Goal: Task Accomplishment & Management: Use online tool/utility

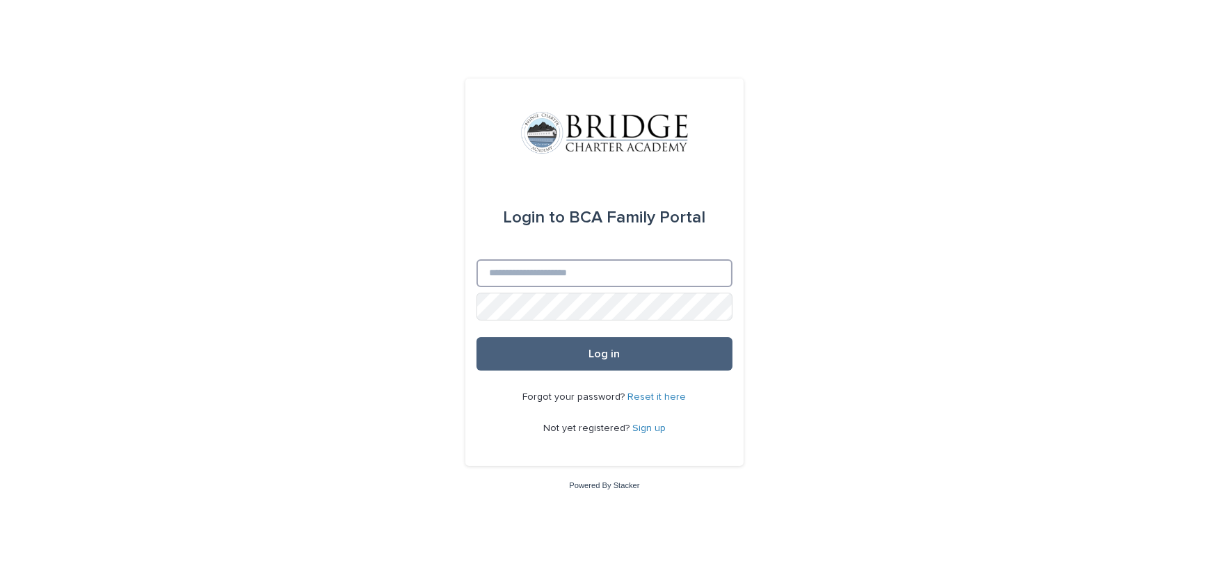
type input "**********"
click at [640, 368] on button "Log in" at bounding box center [604, 353] width 256 height 33
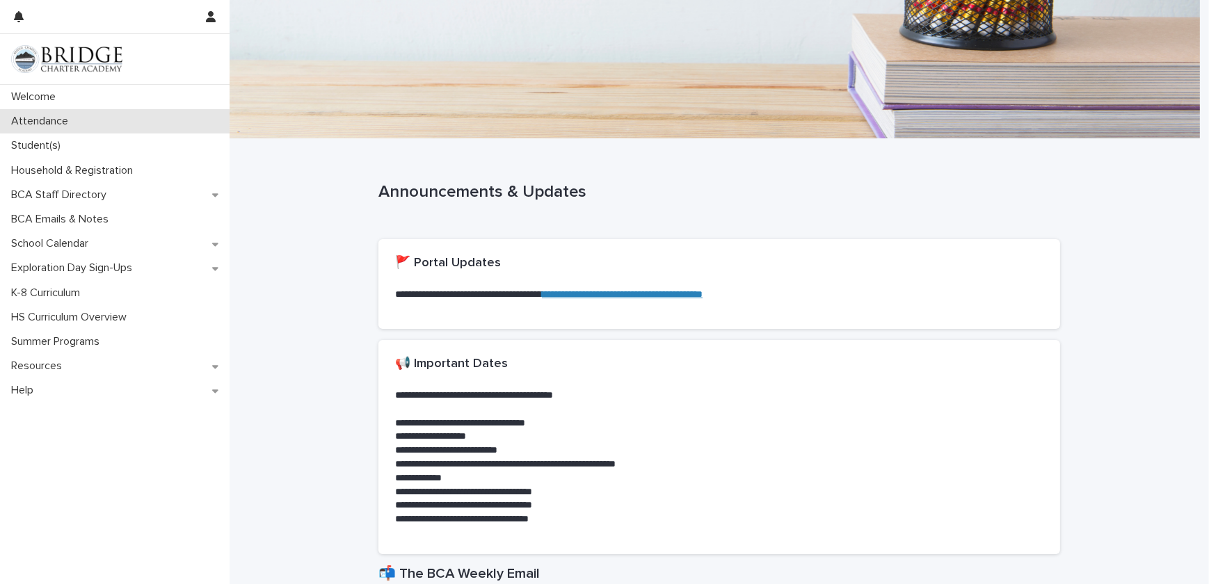
click at [47, 111] on div "Attendance" at bounding box center [114, 121] width 229 height 24
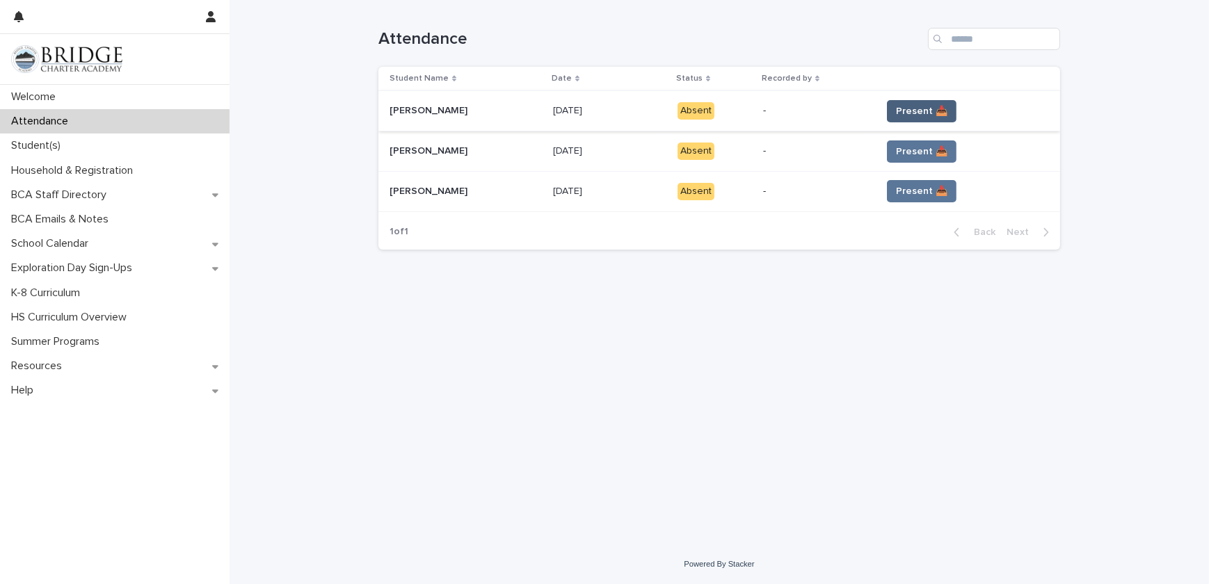
click at [904, 104] on span "Present 📥" at bounding box center [921, 111] width 51 height 14
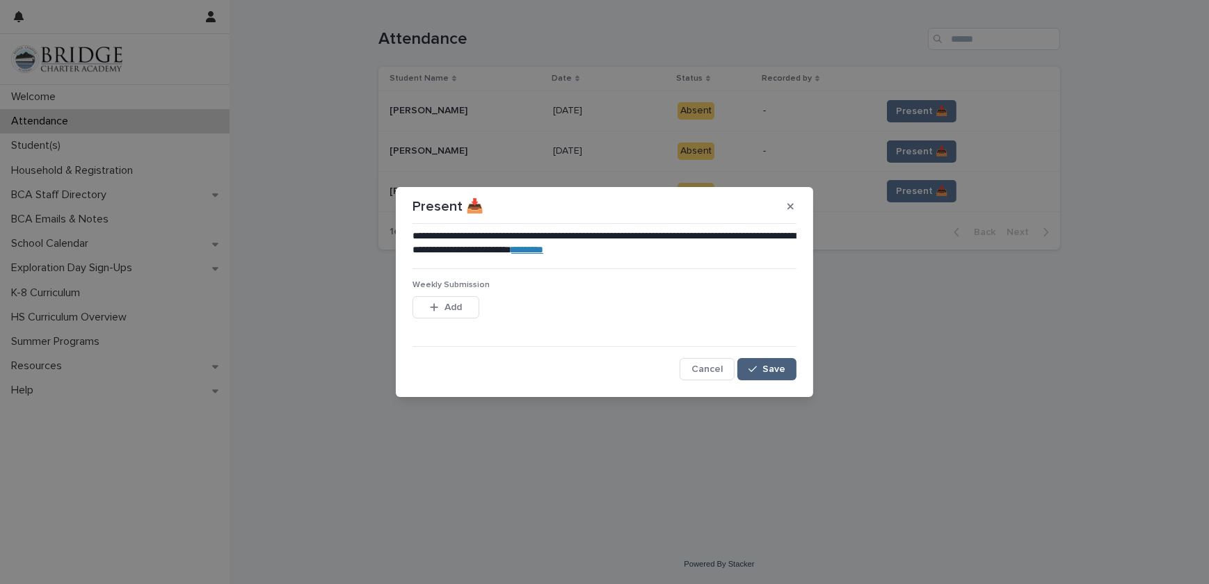
click at [782, 364] on span "Save" at bounding box center [773, 369] width 23 height 10
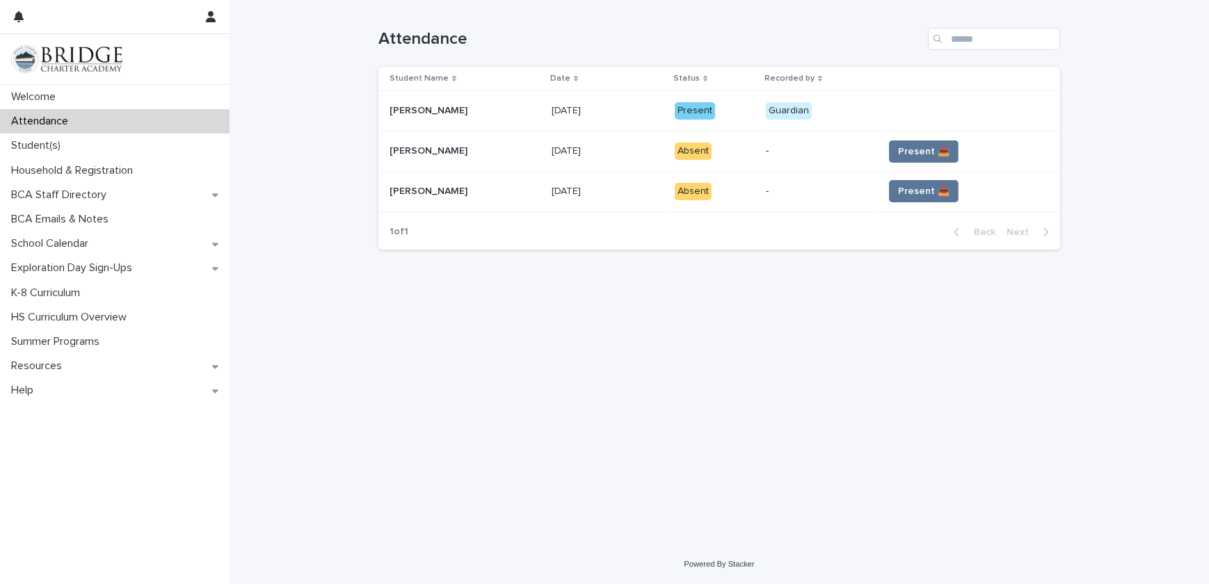
click at [929, 153] on span "Present 📥" at bounding box center [923, 152] width 51 height 14
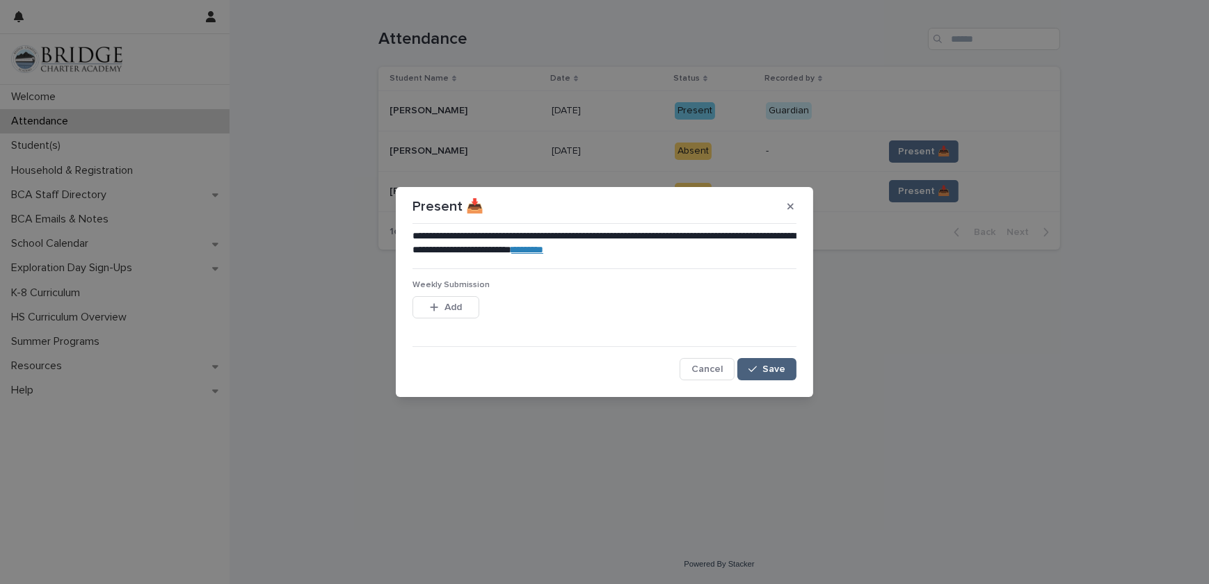
click at [768, 366] on span "Save" at bounding box center [773, 369] width 23 height 10
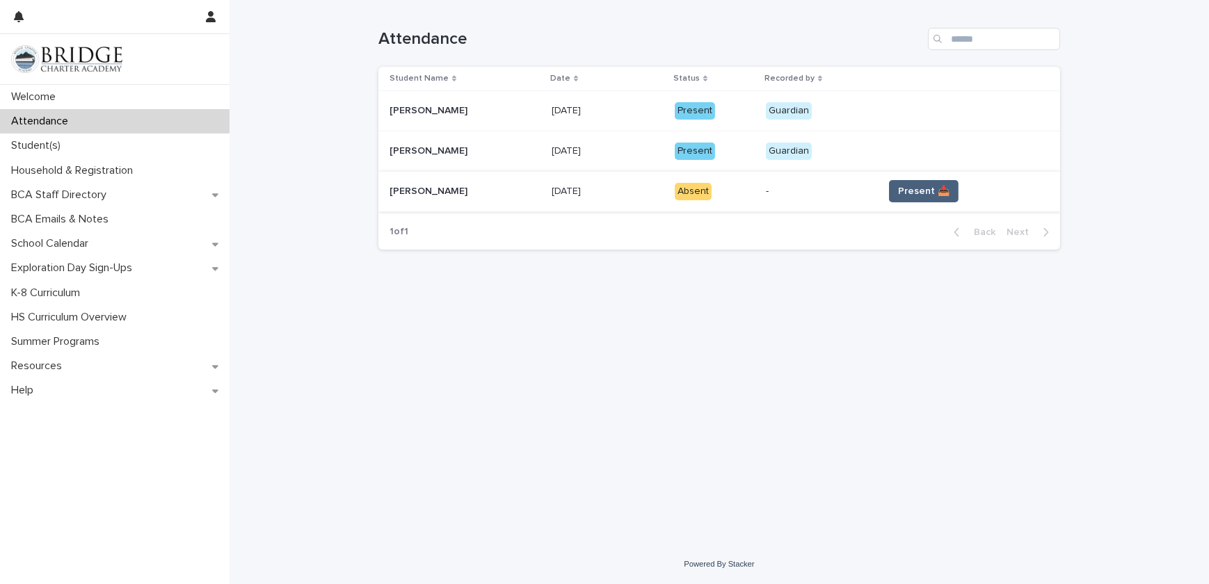
click at [933, 198] on button "Present 📥" at bounding box center [924, 191] width 70 height 22
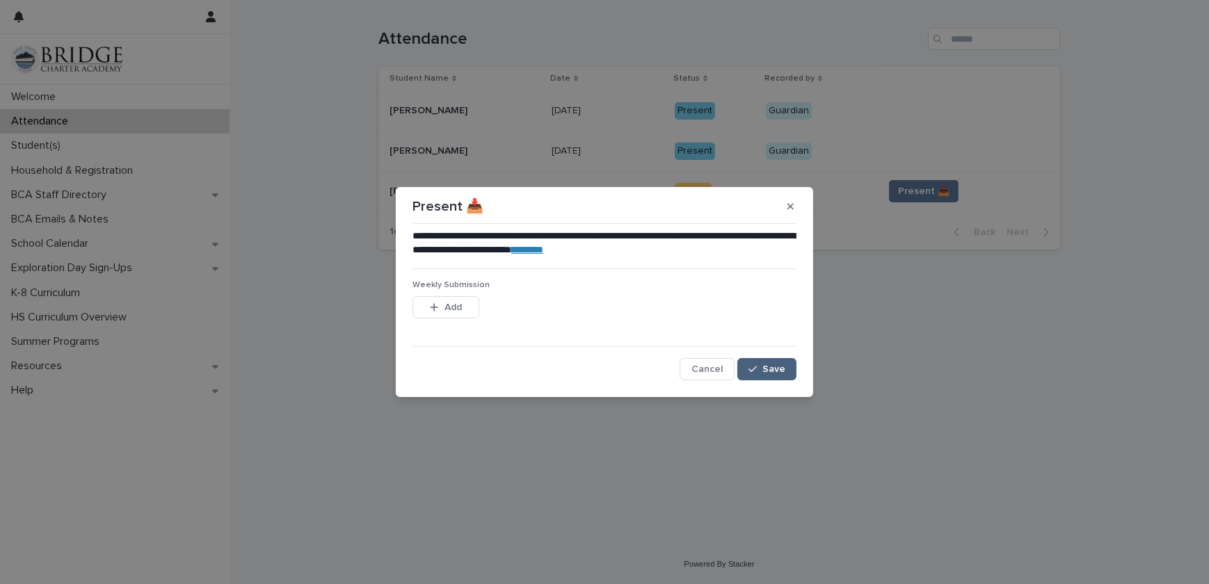
click at [757, 372] on icon "button" at bounding box center [752, 369] width 8 height 10
